Goal: Transaction & Acquisition: Purchase product/service

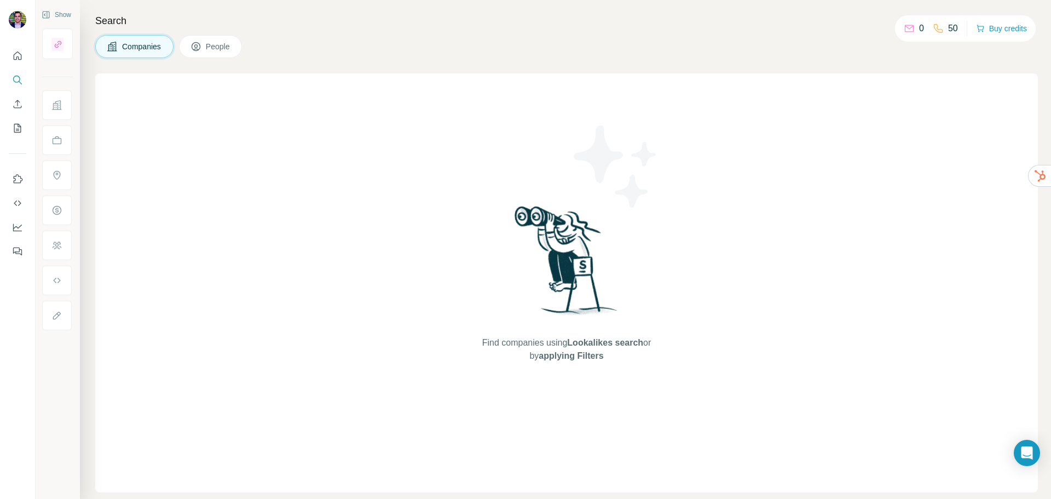
click at [948, 28] on p "50" at bounding box center [953, 28] width 10 height 13
click at [998, 28] on button "Buy credits" at bounding box center [1001, 28] width 51 height 15
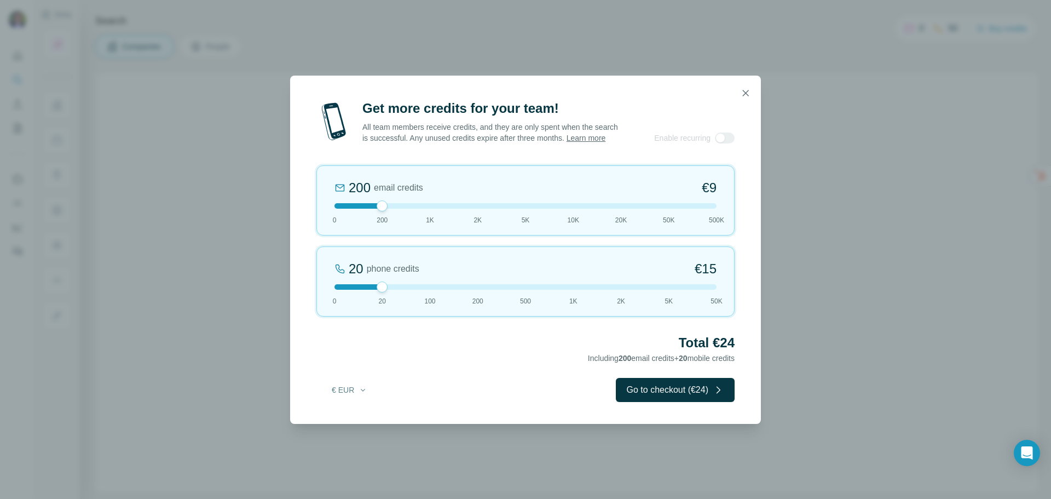
drag, startPoint x: 383, startPoint y: 292, endPoint x: 310, endPoint y: 296, distance: 72.9
click at [311, 296] on div "Get more credits for your team! All team members receive credits, and they are …" at bounding box center [525, 262] width 471 height 324
click at [705, 401] on button "Go to checkout (€9)" at bounding box center [677, 390] width 114 height 24
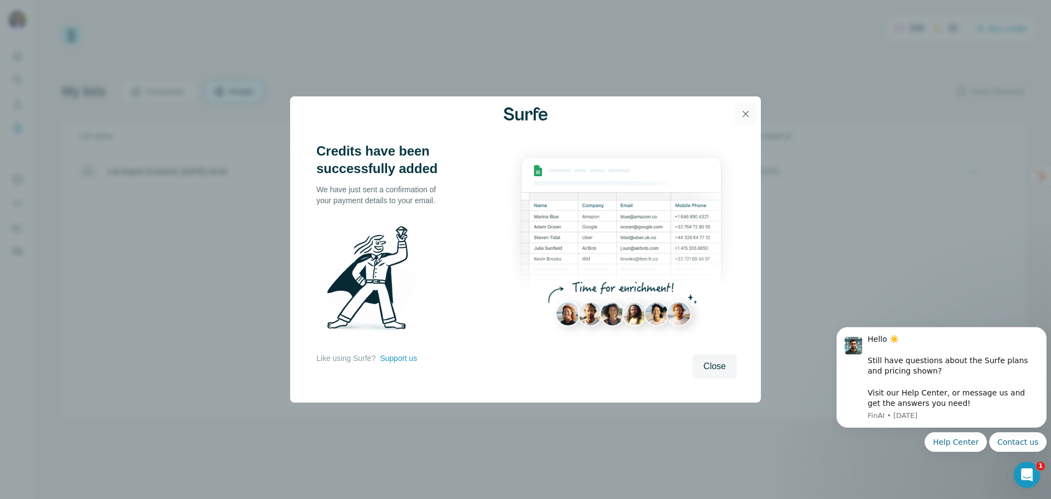
click at [750, 115] on icon "button" at bounding box center [745, 113] width 11 height 11
